Goal: Task Accomplishment & Management: Manage account settings

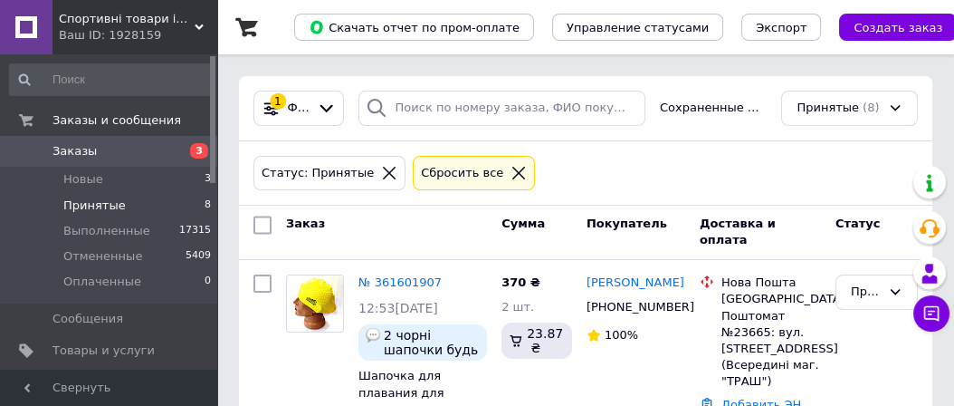
scroll to position [91, 0]
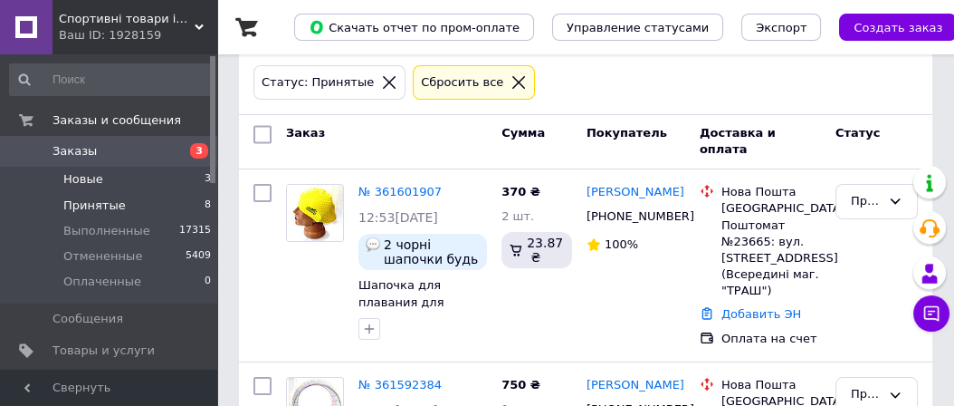
click at [88, 178] on span "Новые" at bounding box center [83, 179] width 40 height 16
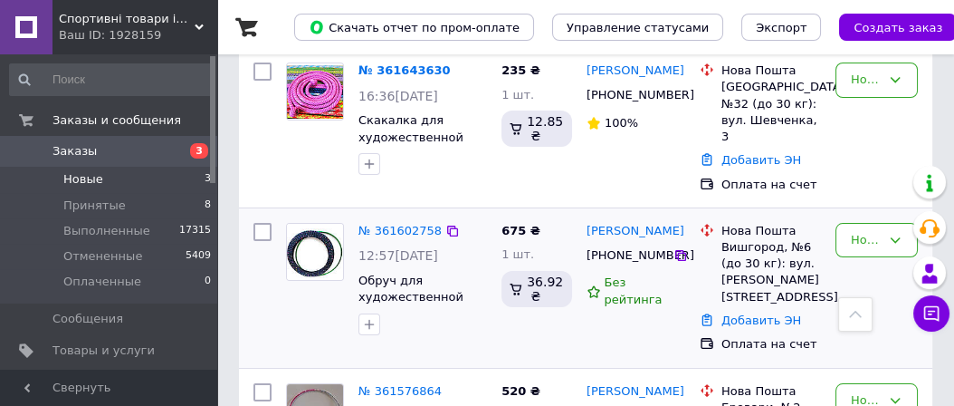
scroll to position [181, 0]
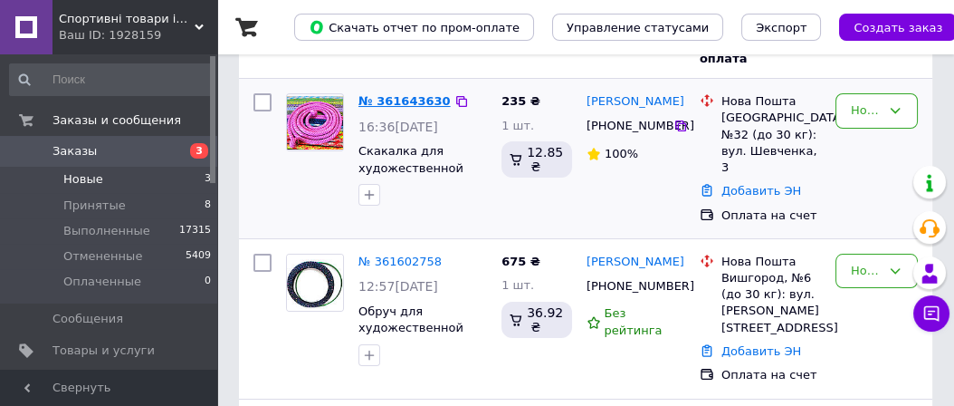
click at [400, 97] on link "№ 361643630" at bounding box center [405, 101] width 92 height 14
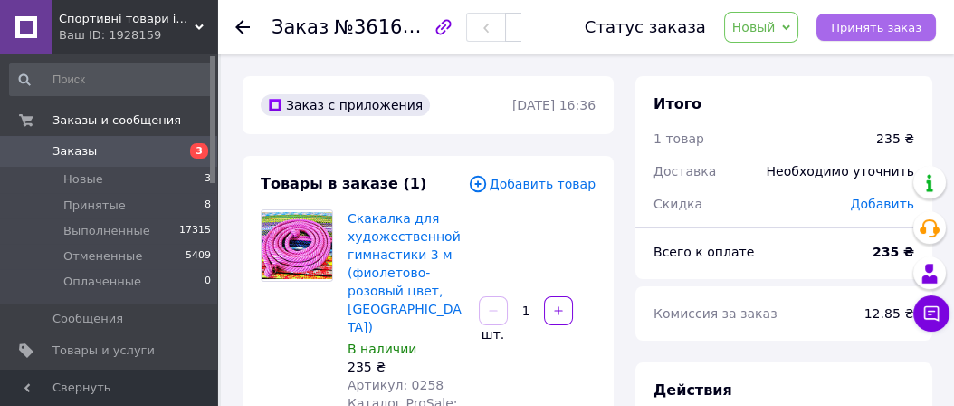
click at [865, 29] on span "Принять заказ" at bounding box center [876, 28] width 91 height 14
